Goal: Task Accomplishment & Management: Use online tool/utility

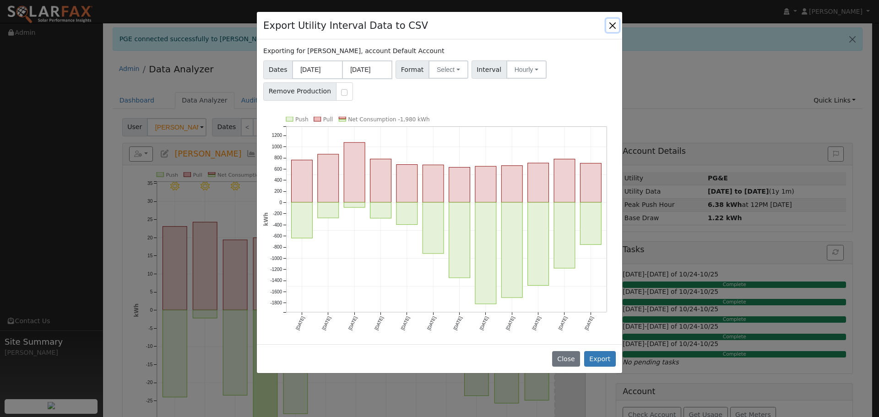
click at [616, 27] on button "Close" at bounding box center [612, 25] width 13 height 13
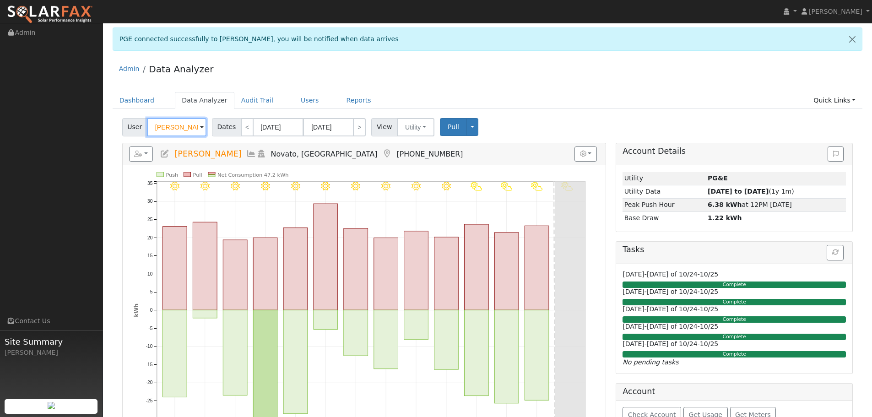
click at [181, 134] on input "[PERSON_NAME]" at bounding box center [176, 127] width 59 height 18
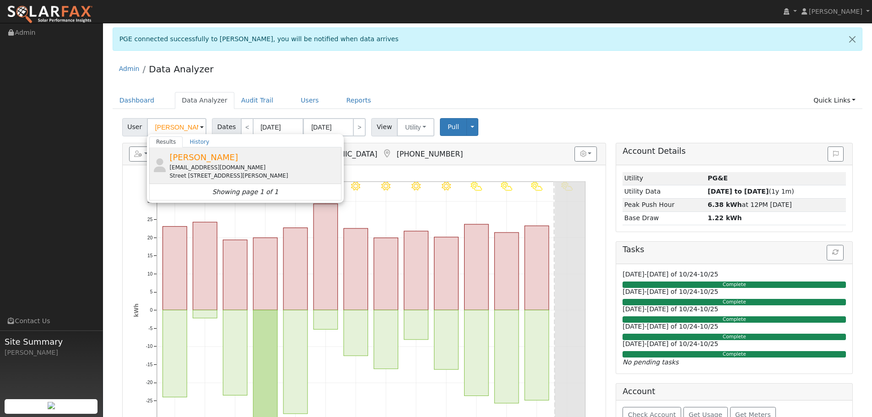
click at [224, 170] on div "[EMAIL_ADDRESS][DOMAIN_NAME]" at bounding box center [254, 167] width 170 height 8
type input "[PERSON_NAME]"
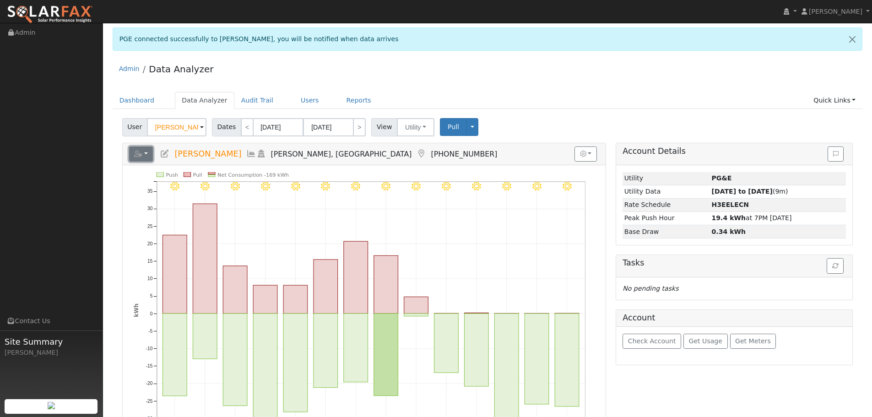
click at [138, 154] on icon "button" at bounding box center [138, 154] width 8 height 6
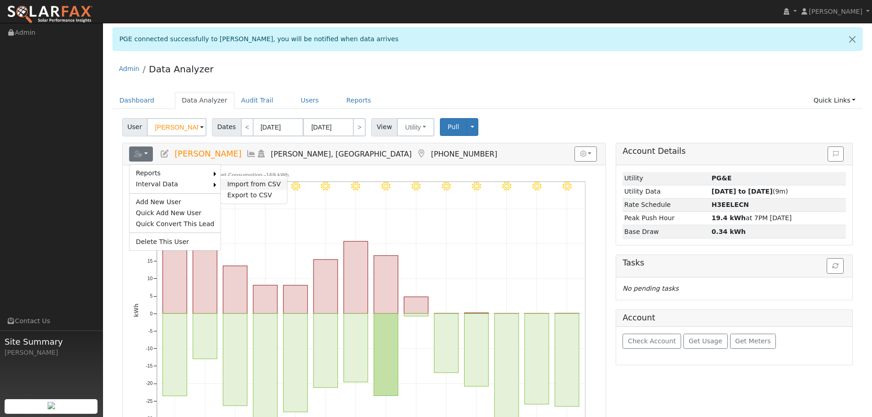
click at [247, 179] on link "Import from CSV" at bounding box center [254, 184] width 66 height 11
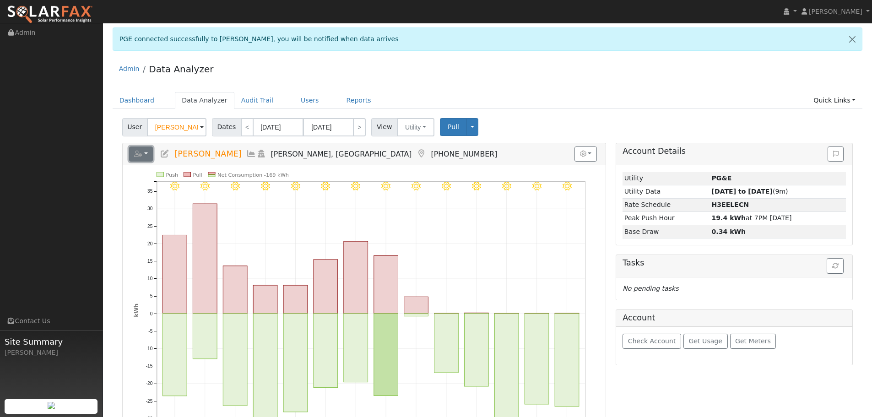
click at [149, 153] on button "button" at bounding box center [141, 154] width 24 height 16
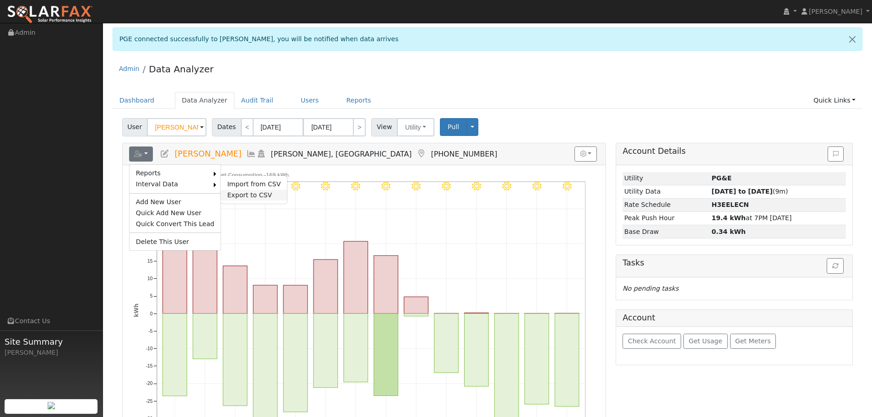
click at [239, 195] on link "Export to CSV" at bounding box center [254, 195] width 66 height 11
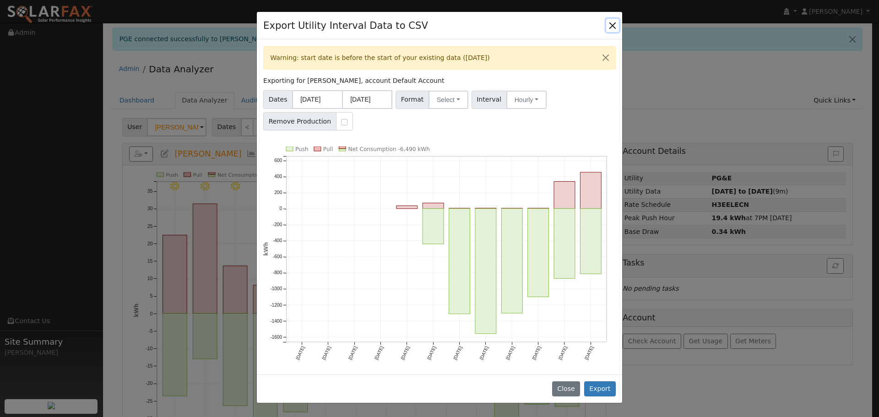
click at [608, 28] on button "Close" at bounding box center [612, 25] width 13 height 13
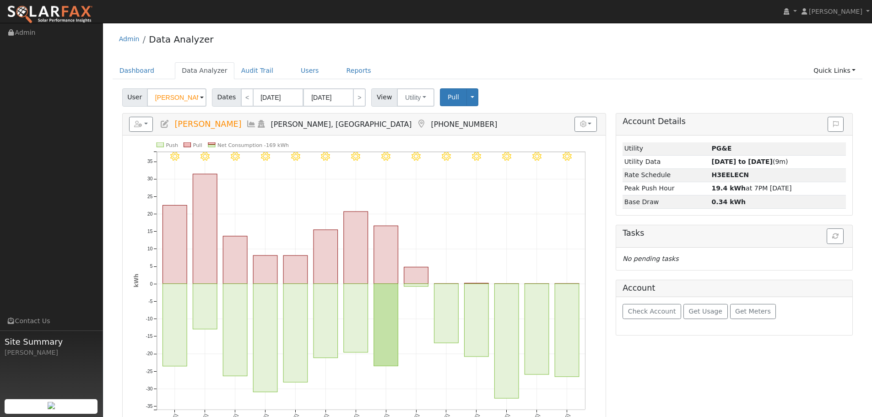
scroll to position [46, 0]
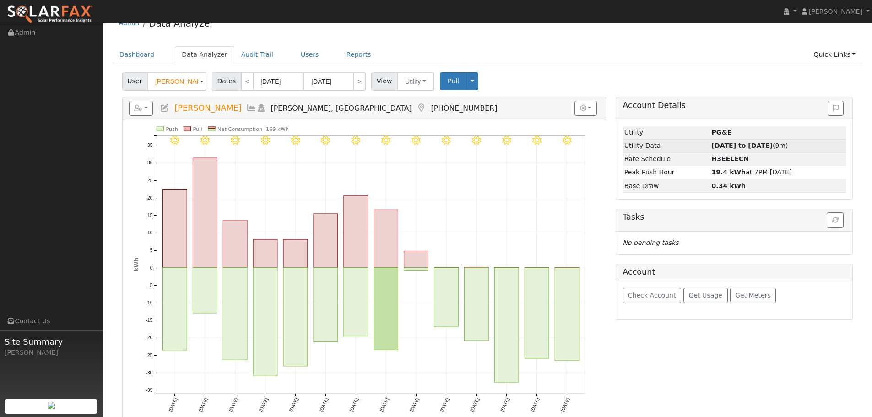
click at [775, 143] on span "[DATE] to [DATE] (9m)" at bounding box center [749, 145] width 76 height 7
type input "[DATE]"
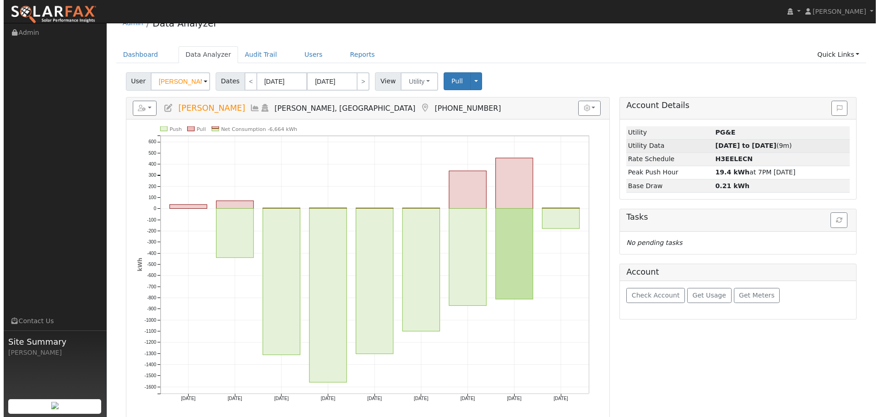
scroll to position [0, 0]
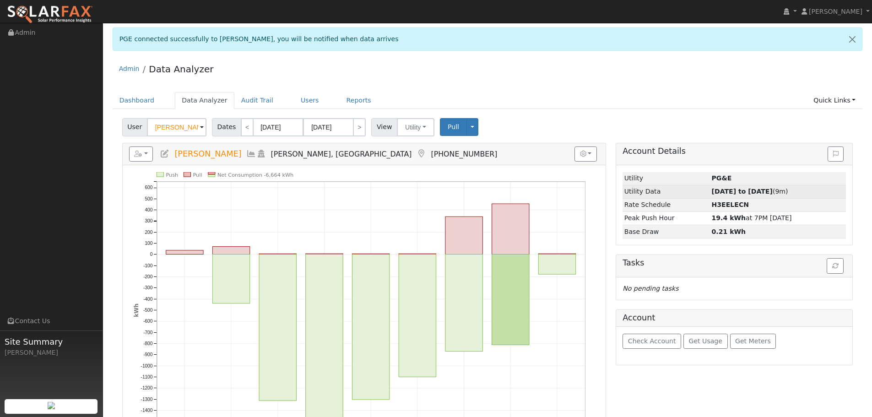
click at [775, 143] on div "Account Details" at bounding box center [734, 154] width 236 height 22
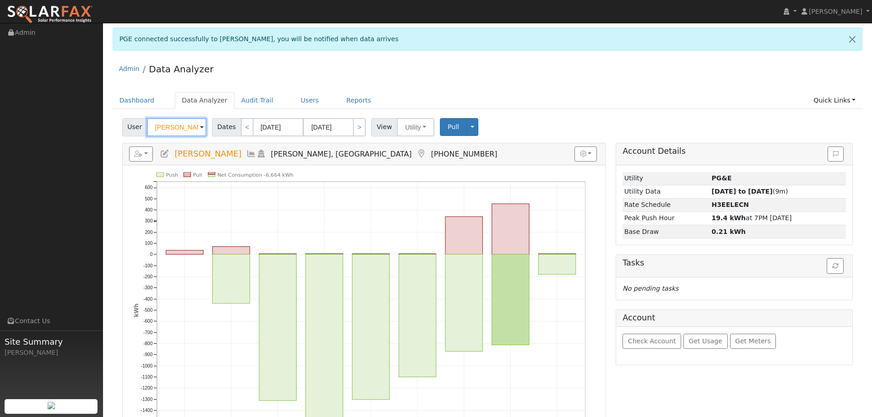
click at [194, 132] on input "[PERSON_NAME]" at bounding box center [176, 127] width 59 height 18
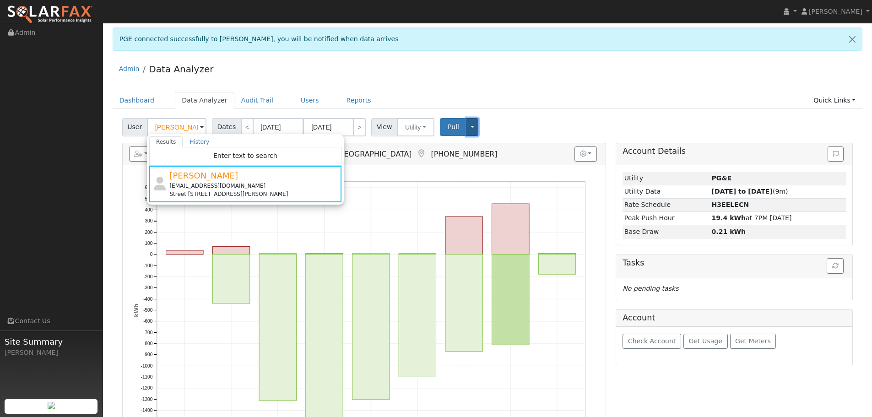
click at [466, 124] on button "Toggle Dropdown" at bounding box center [472, 127] width 12 height 18
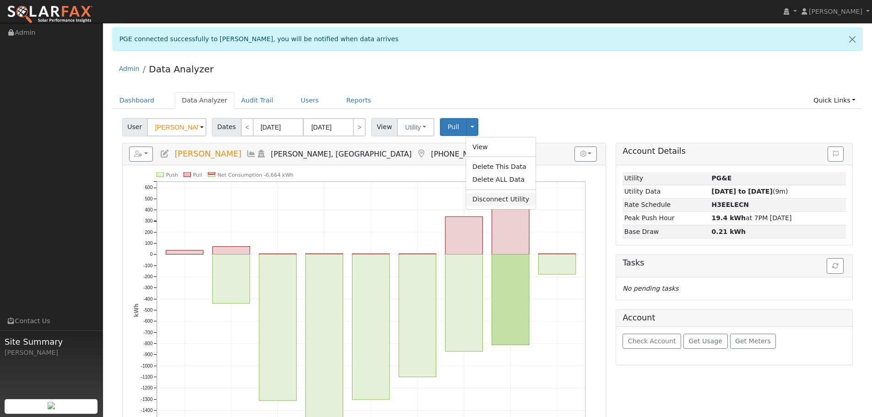
click at [503, 200] on link "Disconnect Utility" at bounding box center [501, 199] width 70 height 13
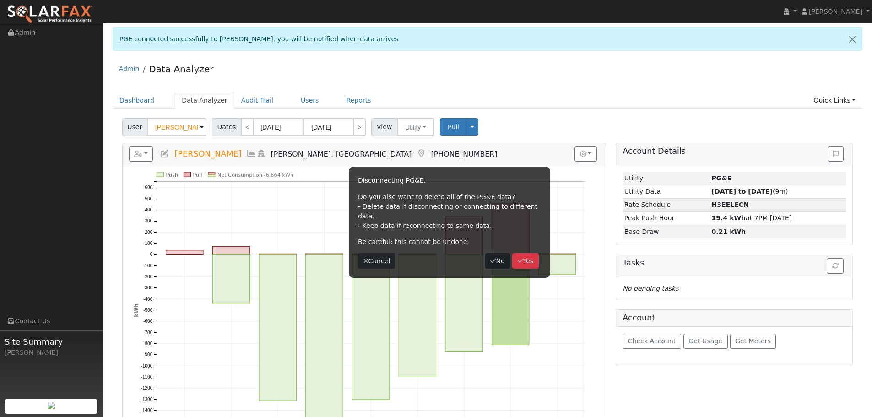
click at [501, 254] on button "No" at bounding box center [497, 261] width 25 height 16
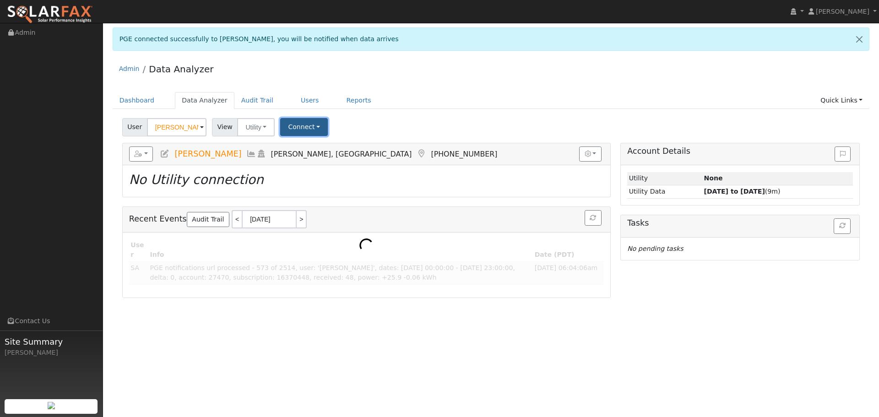
click at [317, 124] on button "Connect" at bounding box center [304, 127] width 48 height 18
click at [333, 151] on link "Select a Provider" at bounding box center [316, 146] width 71 height 13
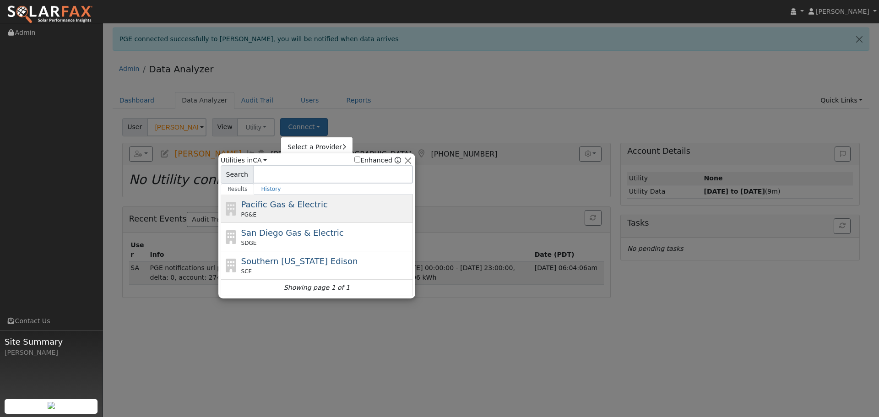
click at [334, 211] on div "PG&E" at bounding box center [326, 214] width 170 height 8
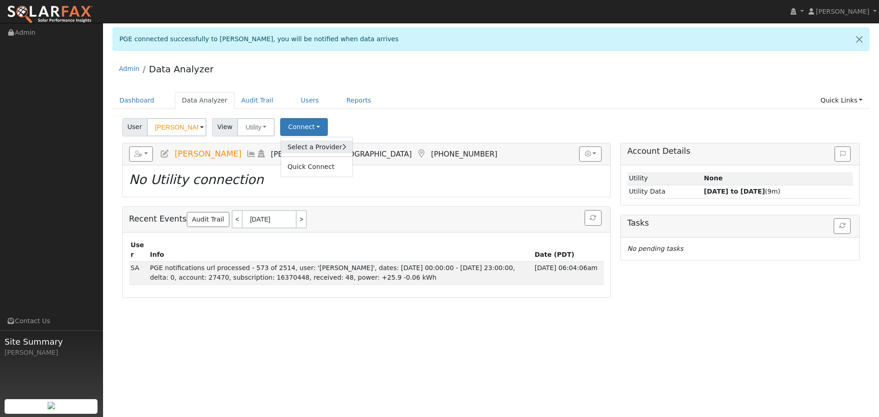
click at [339, 147] on link "Select a Provider" at bounding box center [316, 146] width 71 height 13
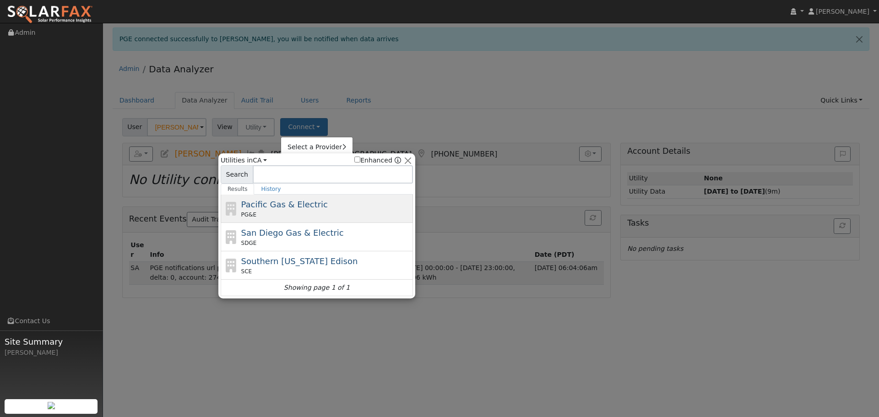
click at [346, 201] on div "Pacific Gas & Electric PG&E" at bounding box center [326, 208] width 170 height 21
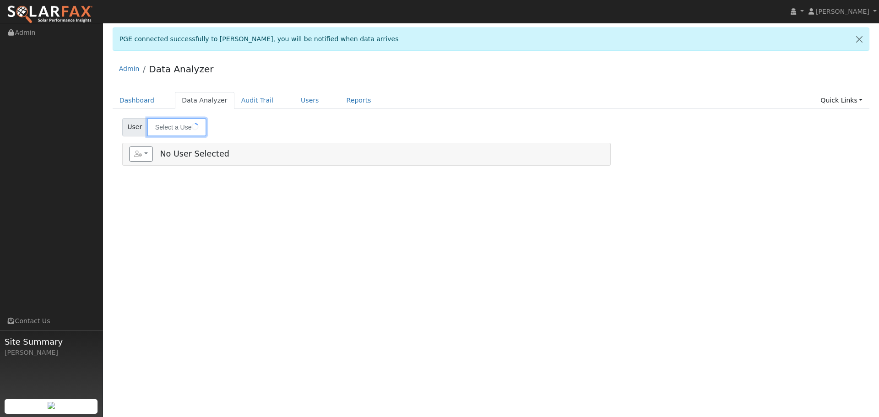
type input "[PERSON_NAME]"
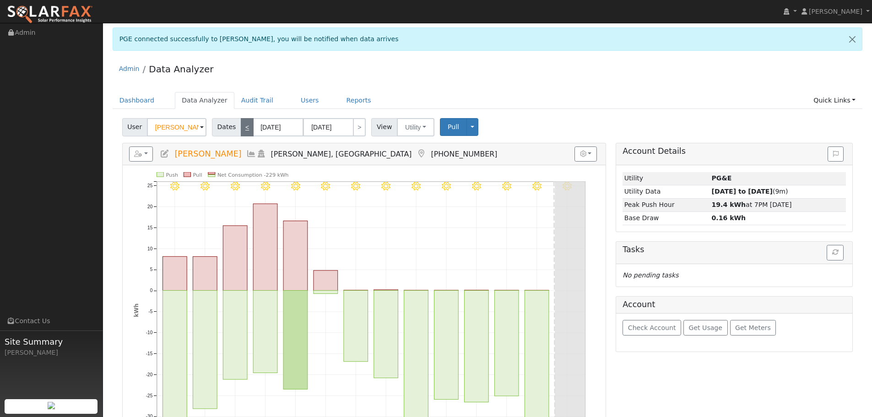
click at [241, 125] on link "<" at bounding box center [247, 127] width 13 height 18
type input "09/12/2025"
type input "09/25/2025"
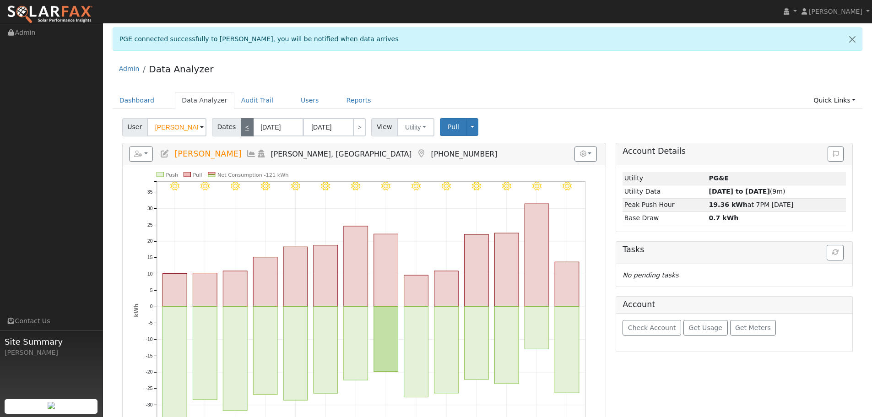
click at [241, 125] on link "<" at bounding box center [247, 127] width 13 height 18
type input "08/29/2025"
type input "09/11/2025"
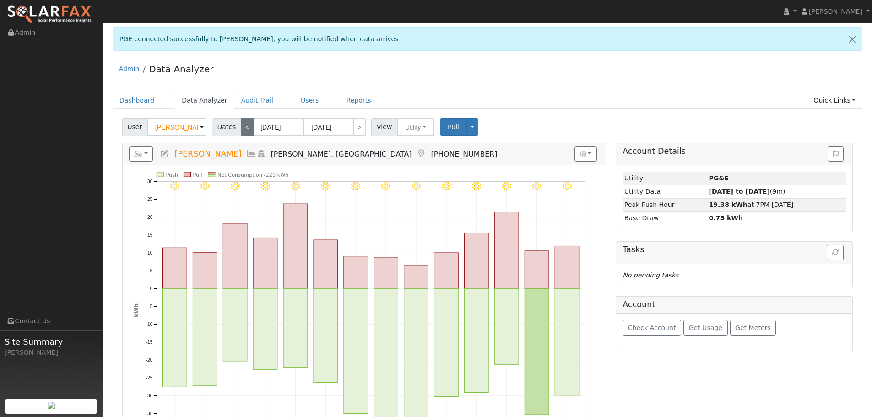
click at [241, 126] on link "<" at bounding box center [247, 127] width 13 height 18
type input "08/15/2025"
type input "08/28/2025"
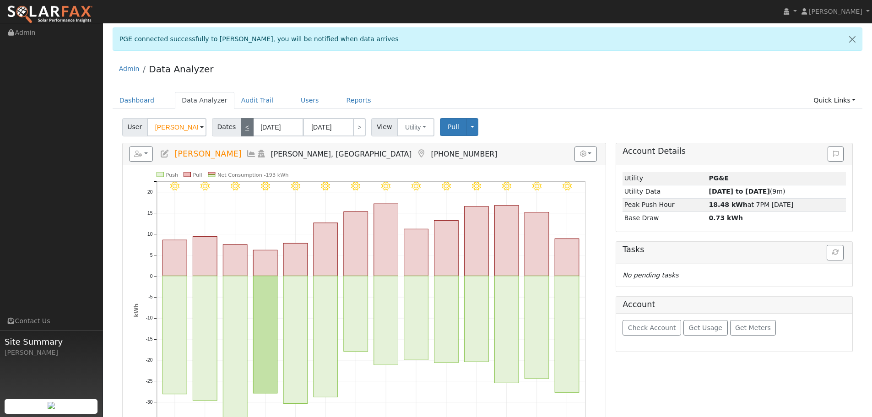
click at [241, 126] on link "<" at bounding box center [247, 127] width 13 height 18
type input "08/01/2025"
type input "08/14/2025"
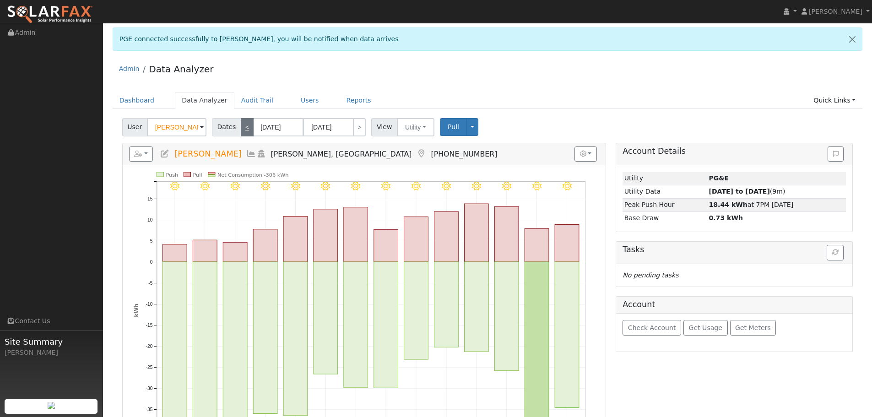
click at [241, 126] on link "<" at bounding box center [247, 127] width 13 height 18
type input "07/18/2025"
type input "07/31/2025"
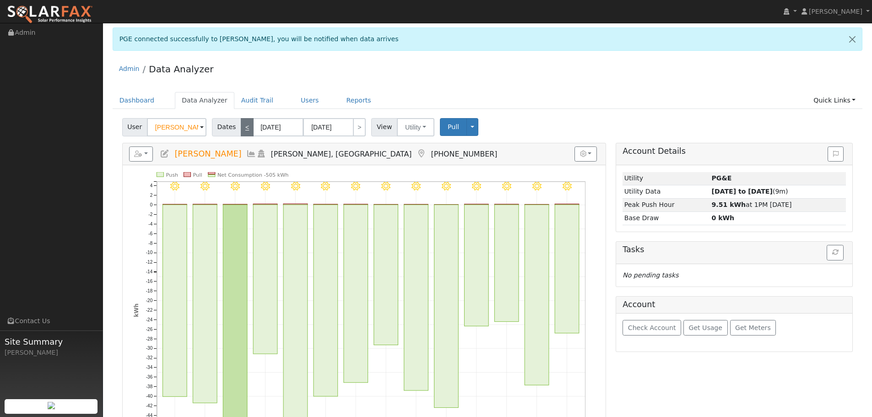
click at [241, 126] on link "<" at bounding box center [247, 127] width 13 height 18
type input "07/04/2025"
type input "07/17/2025"
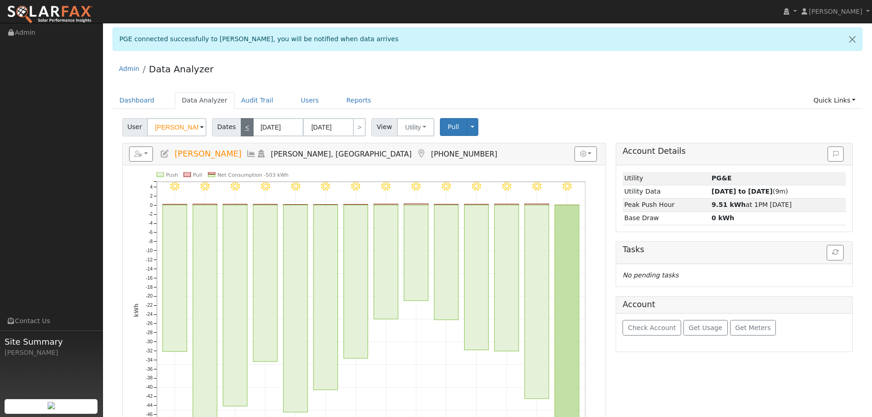
click at [241, 126] on link "<" at bounding box center [247, 127] width 13 height 18
type input "06/20/2025"
type input "07/03/2025"
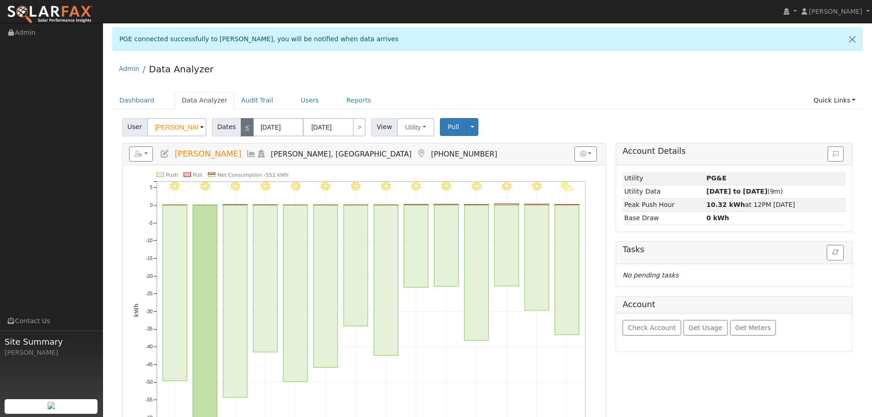
click at [241, 126] on link "<" at bounding box center [247, 127] width 13 height 18
type input "06/06/2025"
type input "06/19/2025"
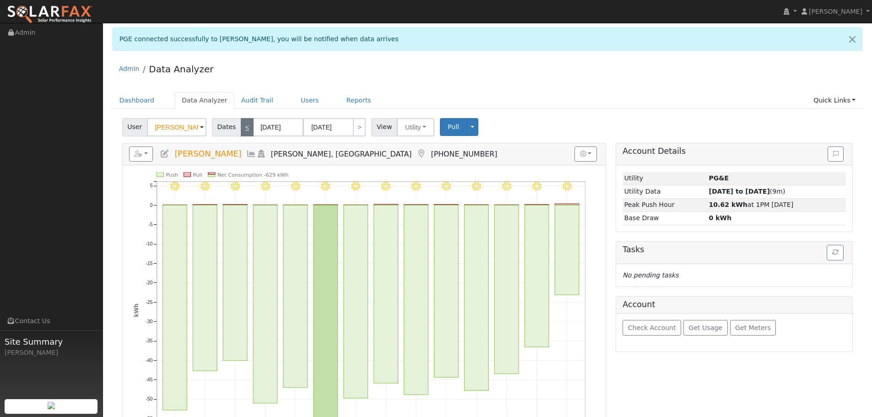
click at [241, 126] on link "<" at bounding box center [247, 127] width 13 height 18
type input "05/23/2025"
type input "06/05/2025"
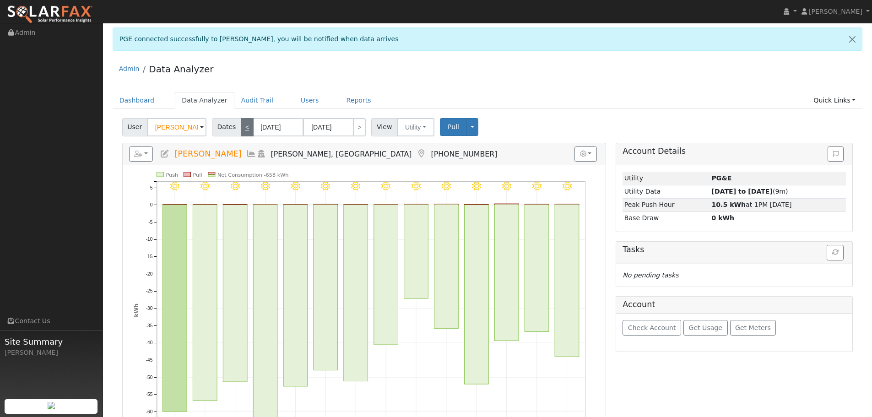
click at [241, 126] on link "<" at bounding box center [247, 127] width 13 height 18
type input "05/09/2025"
type input "05/22/2025"
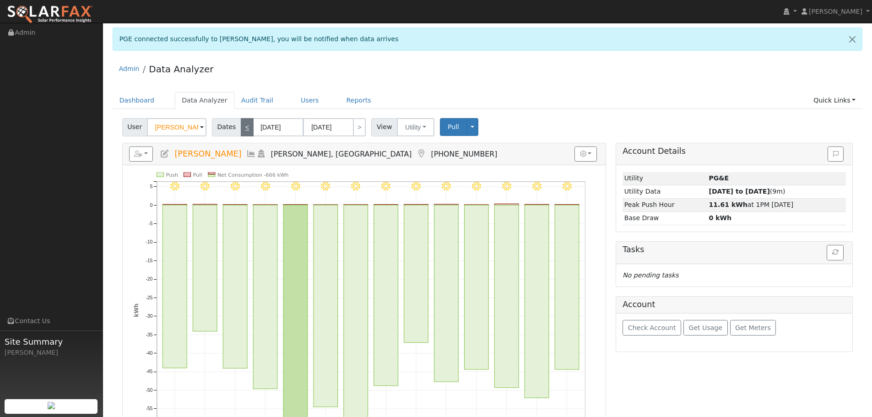
click at [241, 126] on link "<" at bounding box center [247, 127] width 13 height 18
type input "04/25/2025"
type input "05/08/2025"
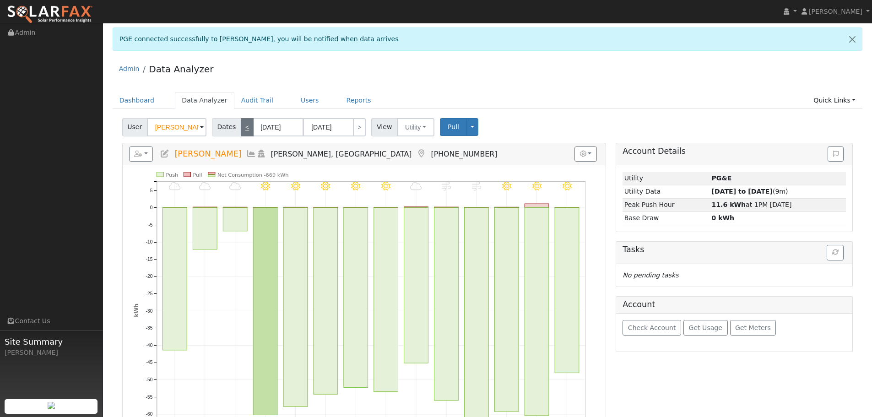
click at [241, 126] on link "<" at bounding box center [247, 127] width 13 height 18
type input "04/11/2025"
type input "04/24/2025"
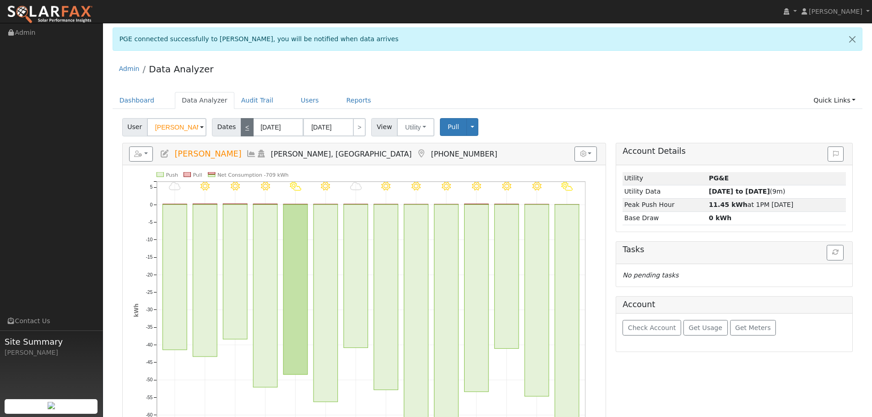
click at [241, 126] on link "<" at bounding box center [247, 127] width 13 height 18
type input "03/28/2025"
type input "04/10/2025"
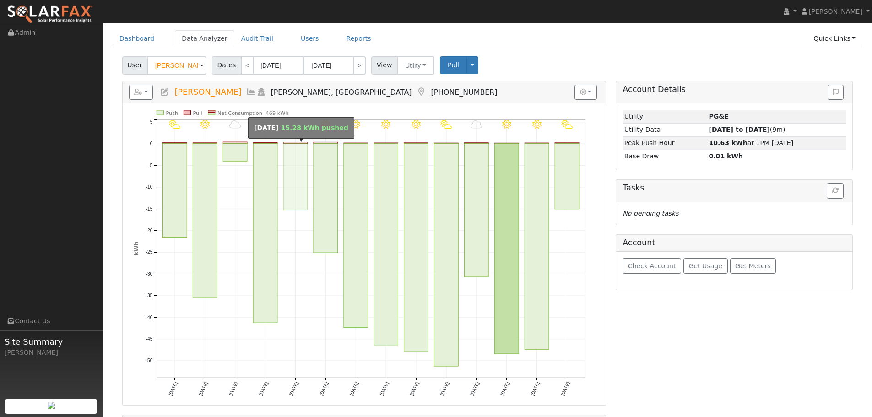
scroll to position [46, 0]
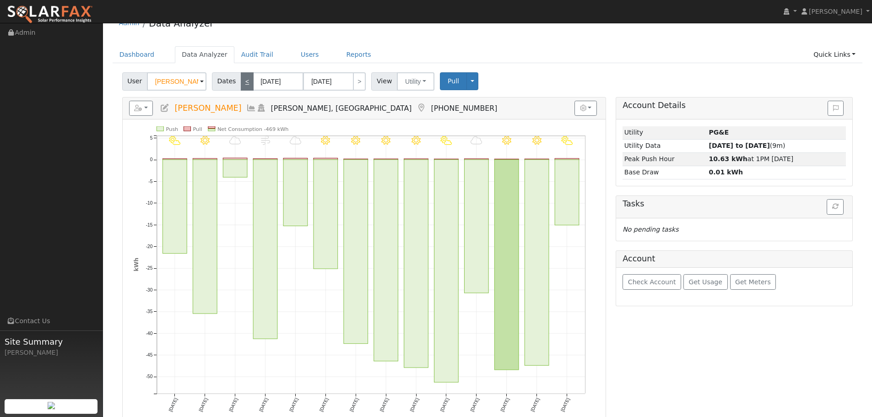
click at [245, 83] on link "<" at bounding box center [247, 81] width 13 height 18
type input "03/14/2025"
type input "03/27/2025"
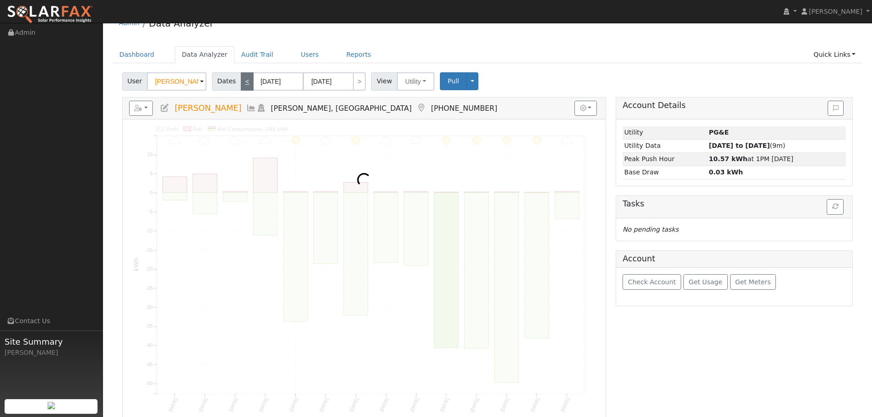
scroll to position [0, 0]
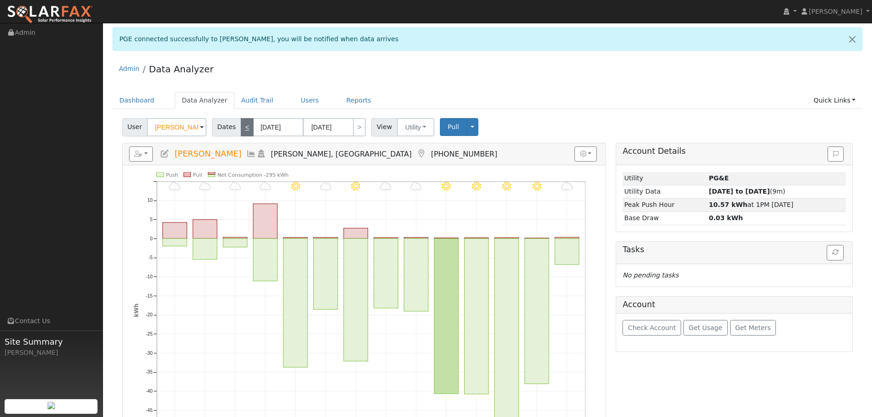
click at [242, 129] on link "<" at bounding box center [247, 127] width 13 height 18
type input "02/28/2025"
type input "03/13/2025"
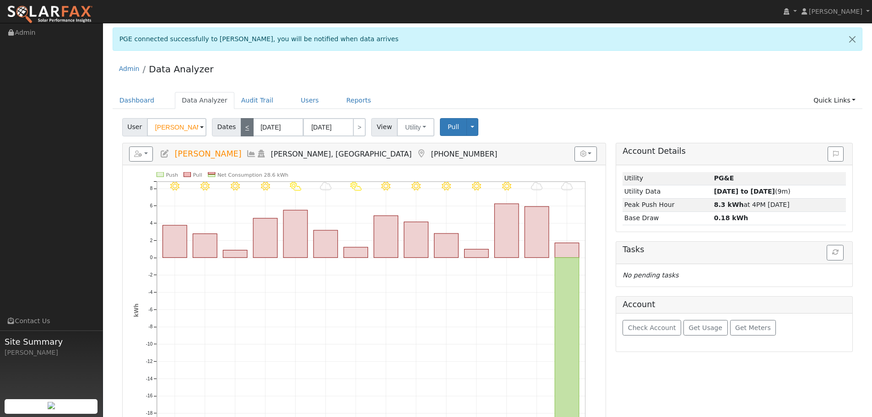
click at [242, 129] on link "<" at bounding box center [247, 127] width 13 height 18
type input "02/14/2025"
type input "02/27/2025"
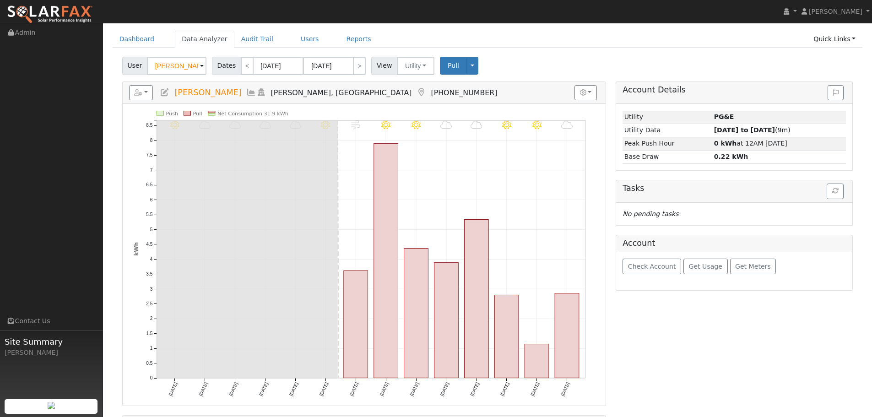
scroll to position [46, 0]
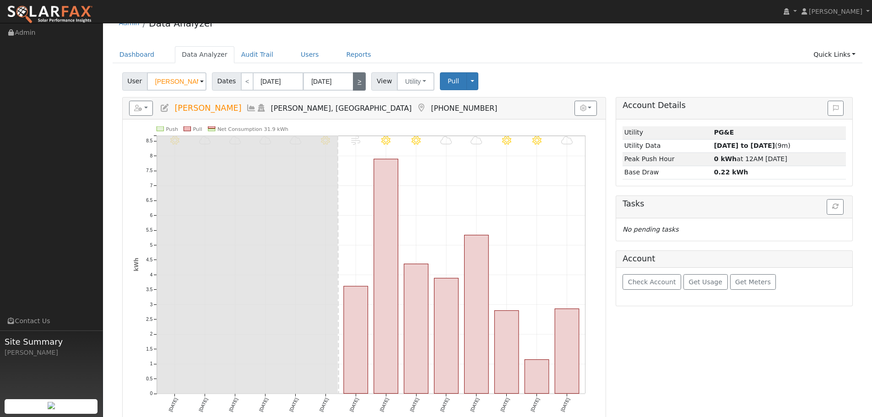
click at [353, 89] on link ">" at bounding box center [359, 81] width 13 height 18
type input "02/28/2025"
type input "03/13/2025"
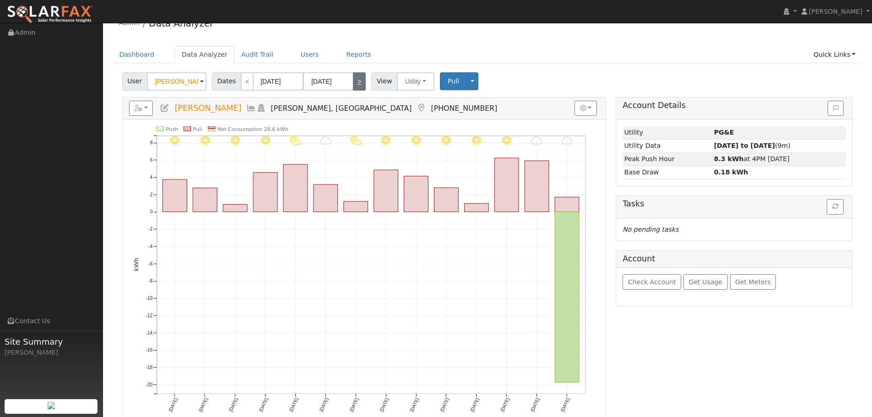
click at [359, 82] on link ">" at bounding box center [359, 81] width 13 height 18
type input "03/14/2025"
type input "03/27/2025"
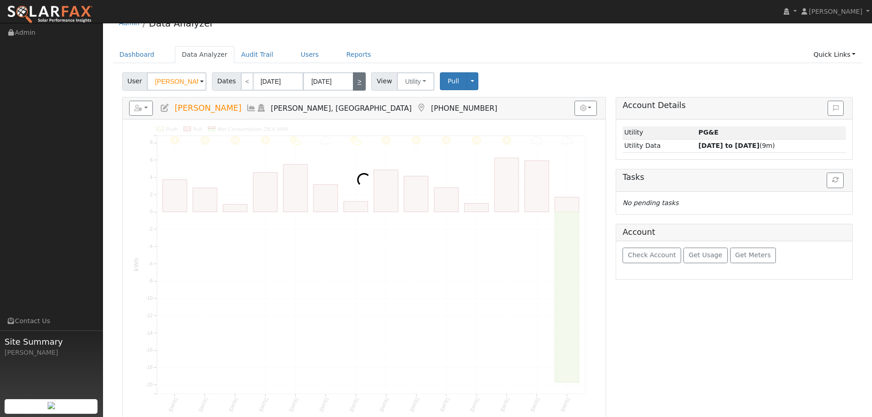
scroll to position [0, 0]
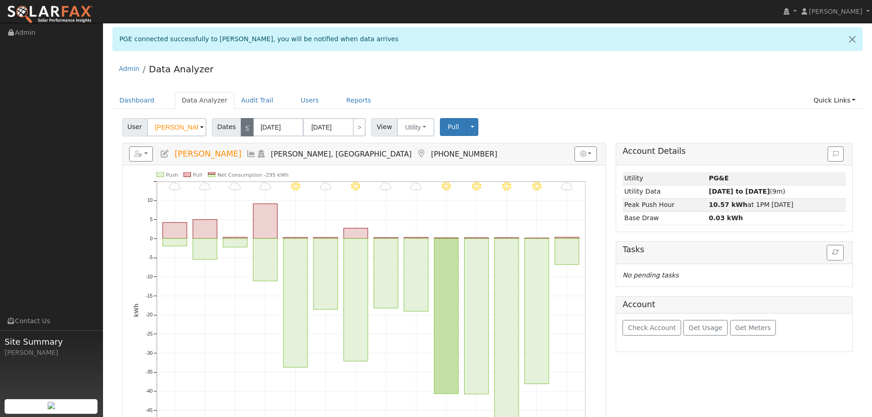
click at [246, 126] on link "<" at bounding box center [247, 127] width 13 height 18
type input "02/28/2025"
type input "03/13/2025"
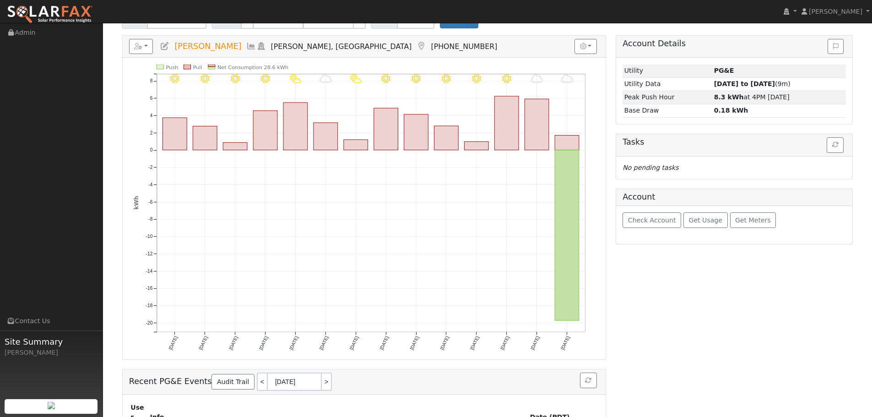
scroll to position [92, 0]
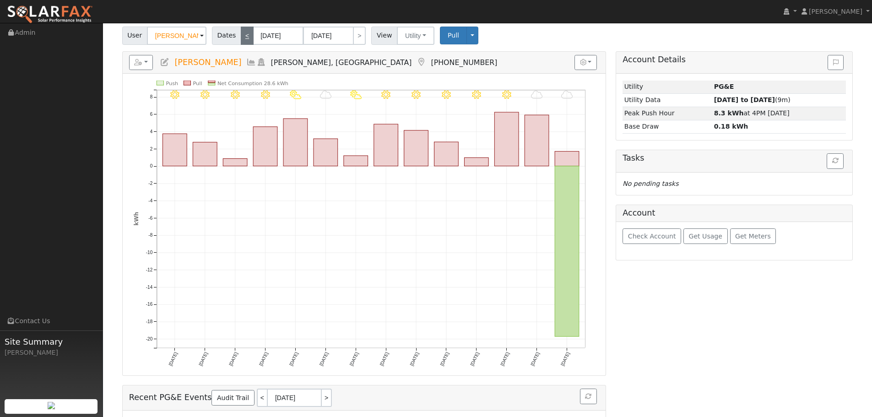
click at [241, 34] on link "<" at bounding box center [247, 36] width 13 height 18
type input "02/14/2025"
type input "02/27/2025"
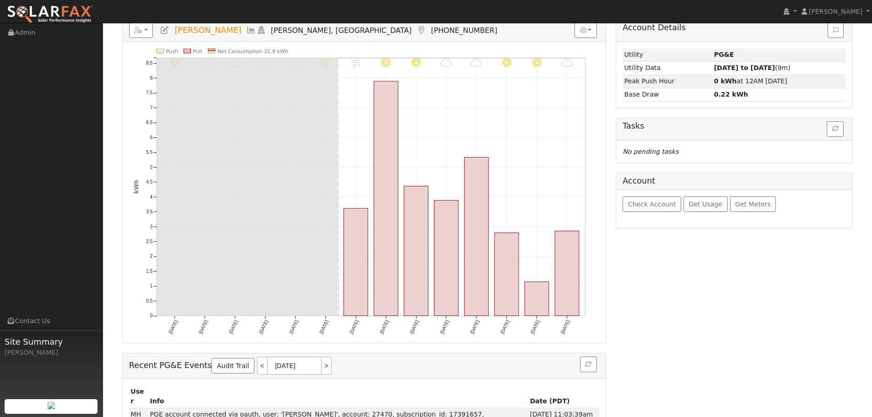
scroll to position [137, 0]
